Goal: Check status: Check status

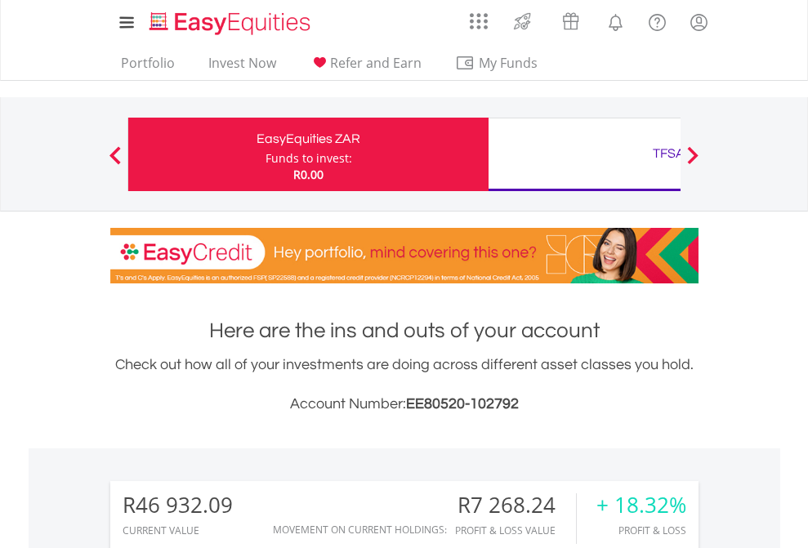
scroll to position [157, 256]
click at [265, 154] on div "Funds to invest:" at bounding box center [308, 158] width 87 height 16
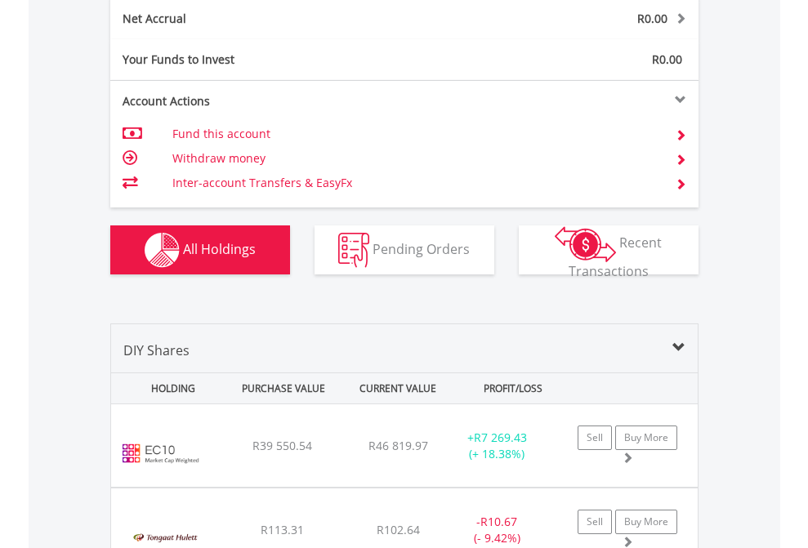
scroll to position [1849, 0]
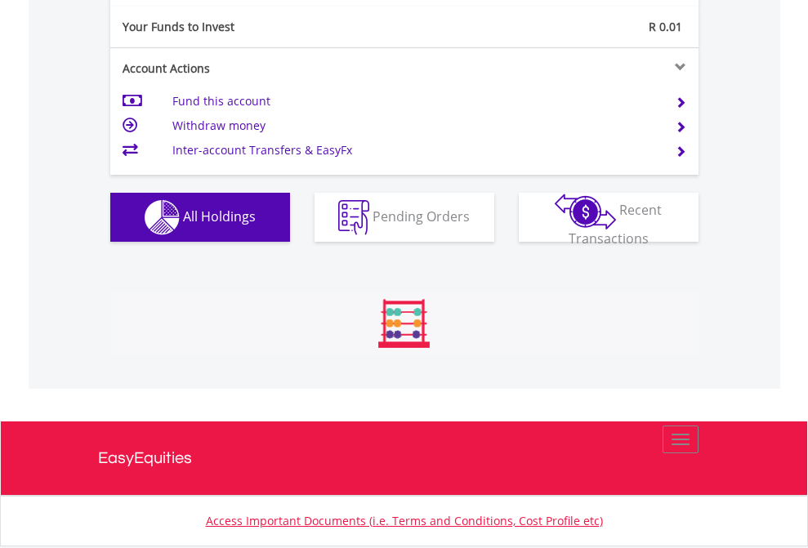
scroll to position [157, 256]
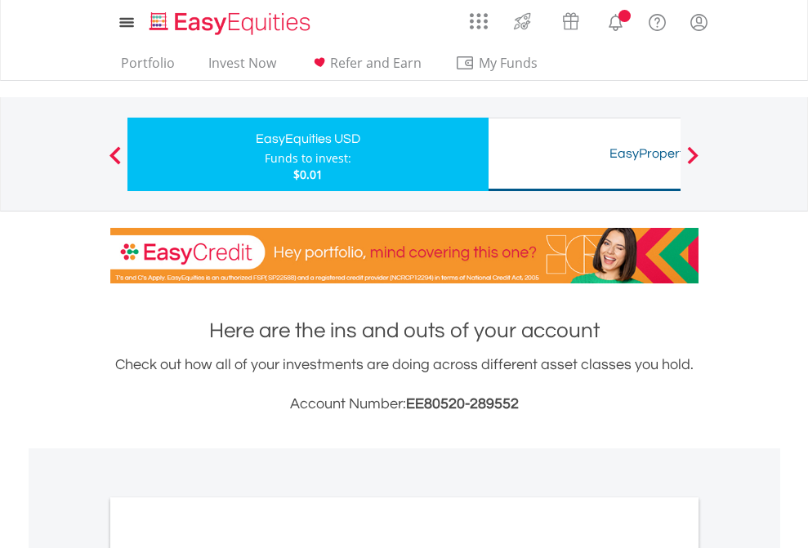
scroll to position [982, 0]
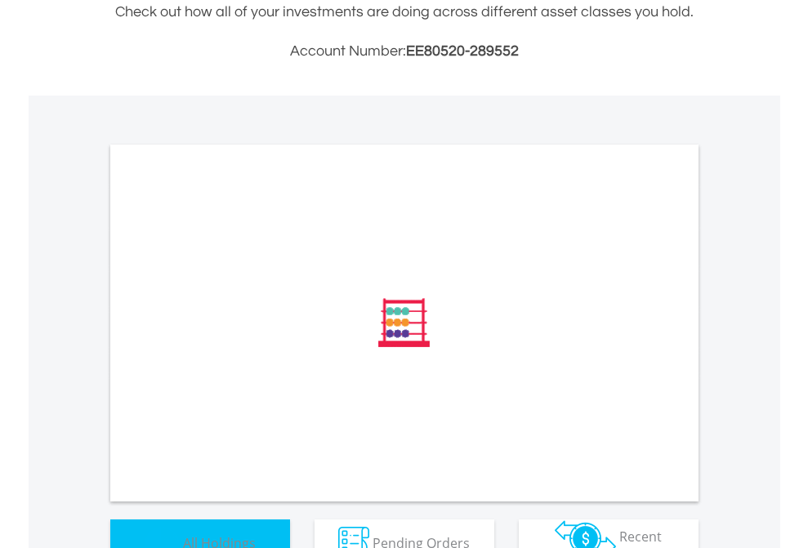
click at [183, 533] on span "All Holdings" at bounding box center [219, 542] width 73 height 18
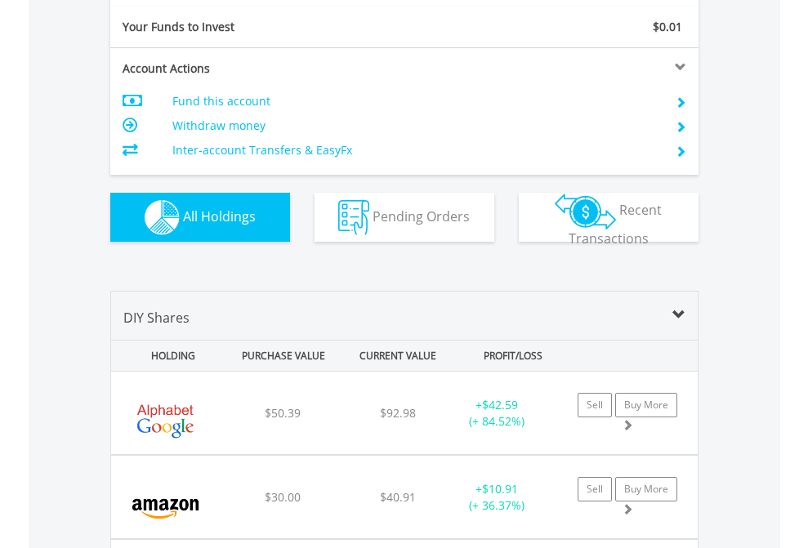
scroll to position [1816, 0]
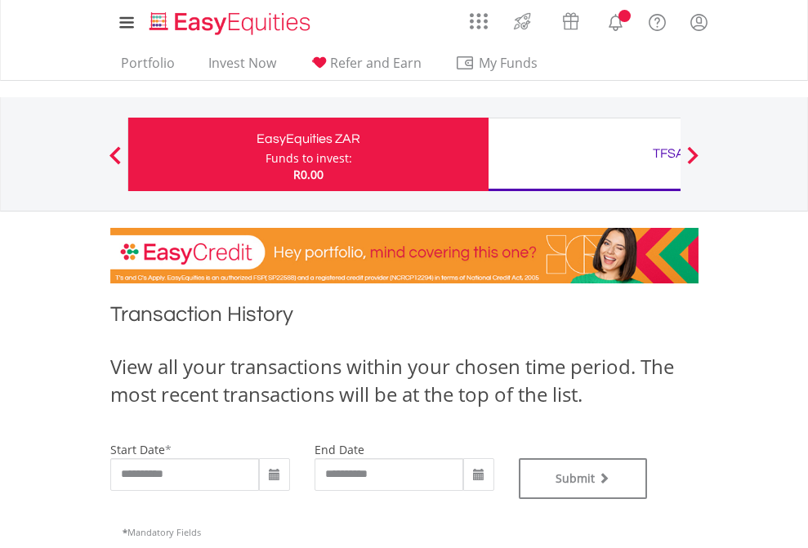
type input "**********"
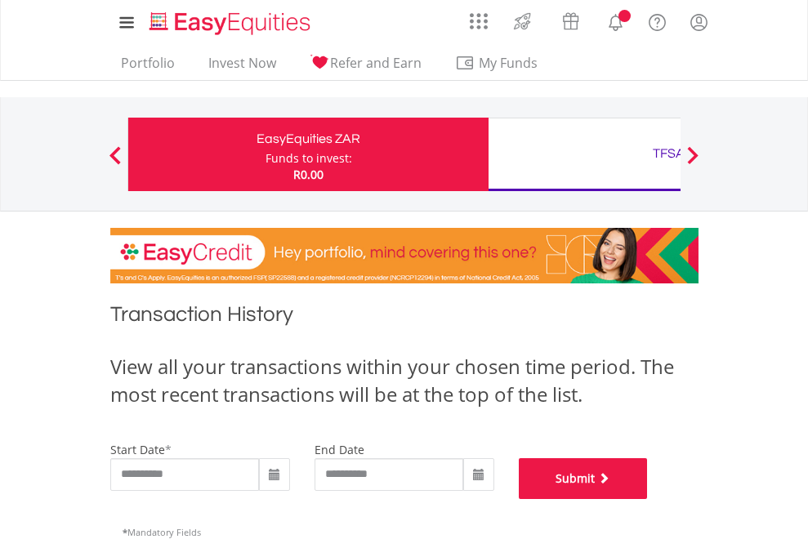
click at [648, 499] on button "Submit" at bounding box center [583, 478] width 129 height 41
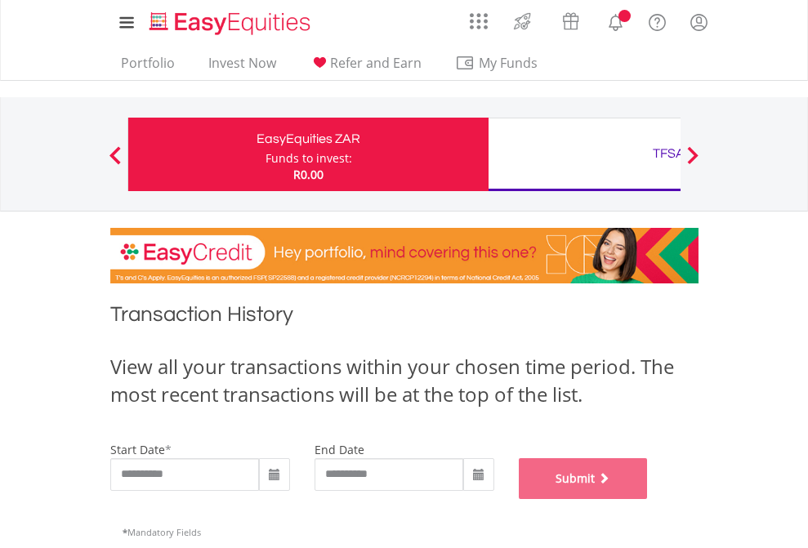
scroll to position [662, 0]
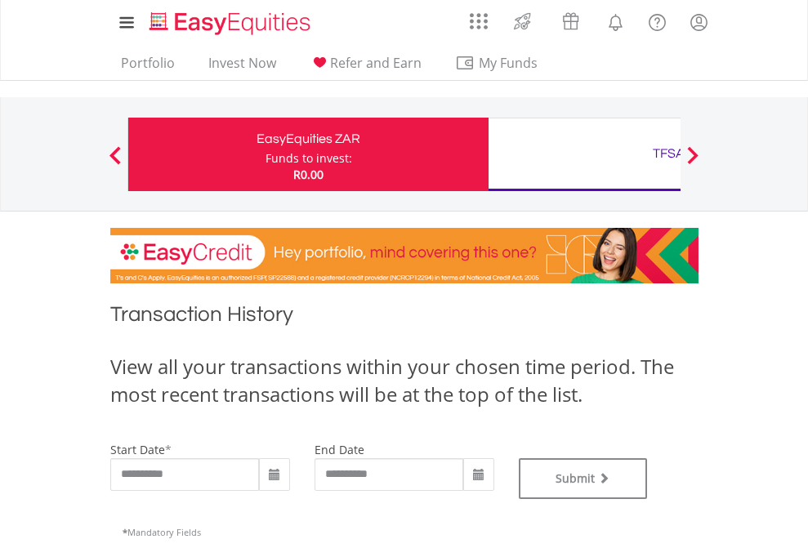
click at [584, 154] on div "TFSA" at bounding box center [668, 153] width 341 height 23
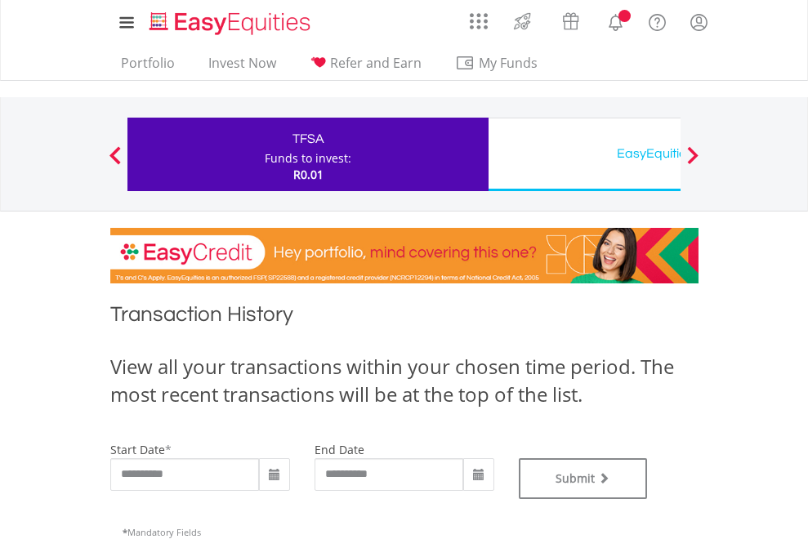
type input "**********"
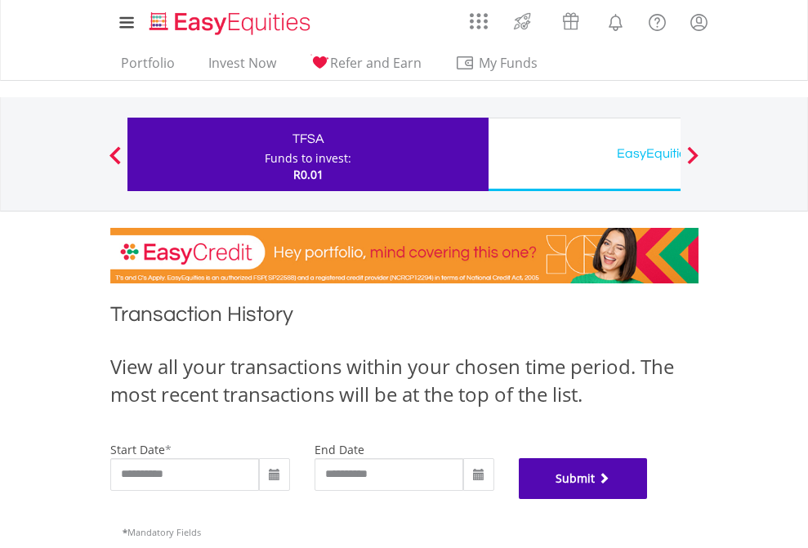
click at [648, 499] on button "Submit" at bounding box center [583, 478] width 129 height 41
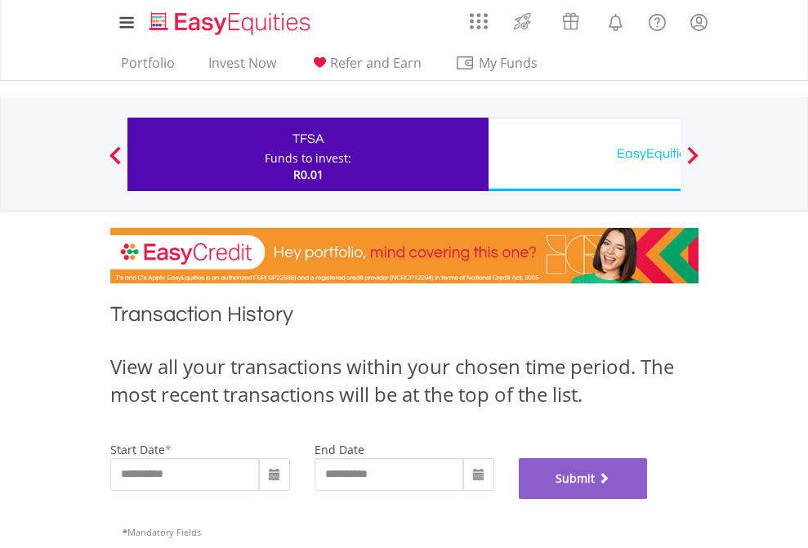
scroll to position [662, 0]
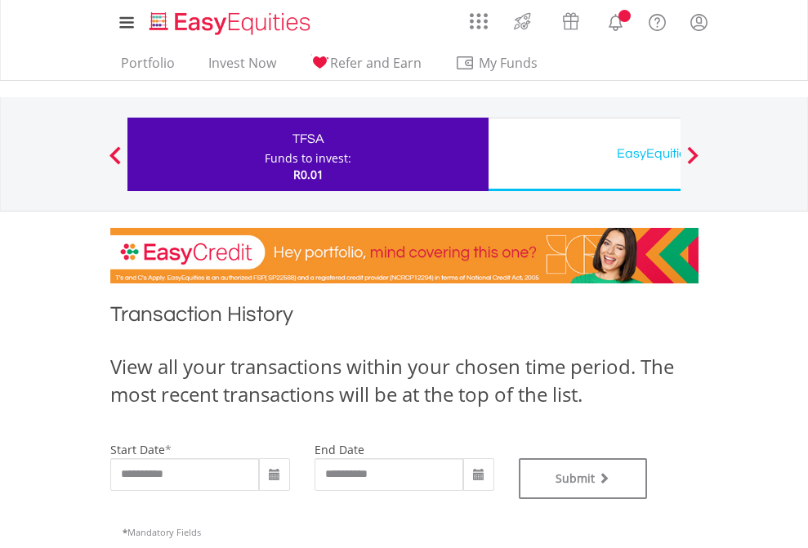
click at [584, 154] on div "EasyEquities USD" at bounding box center [668, 153] width 341 height 23
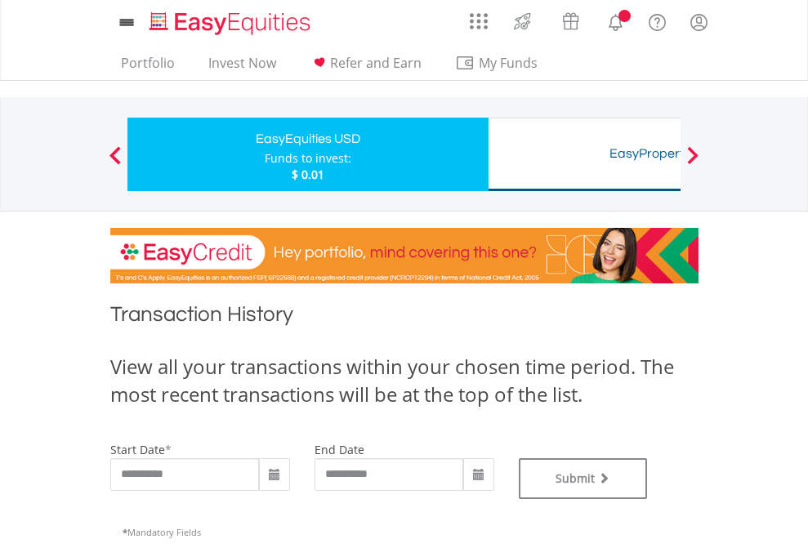
type input "**********"
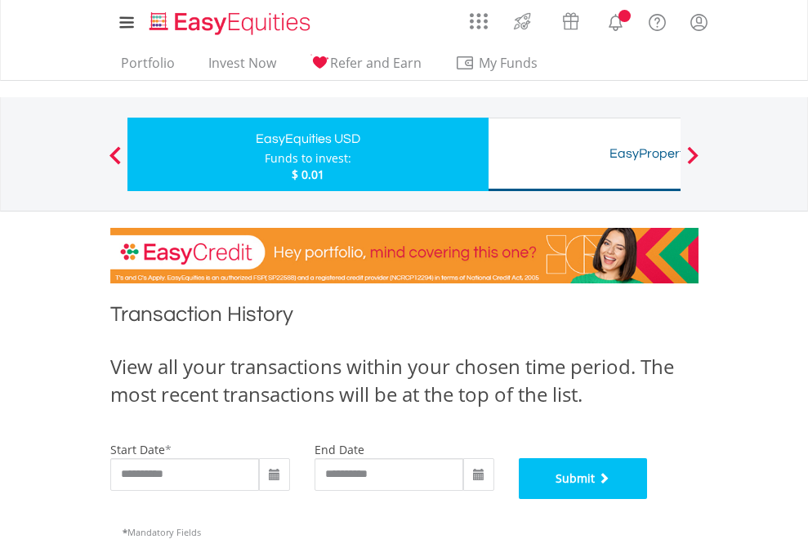
click at [648, 499] on button "Submit" at bounding box center [583, 478] width 129 height 41
